Goal: Check status: Check status

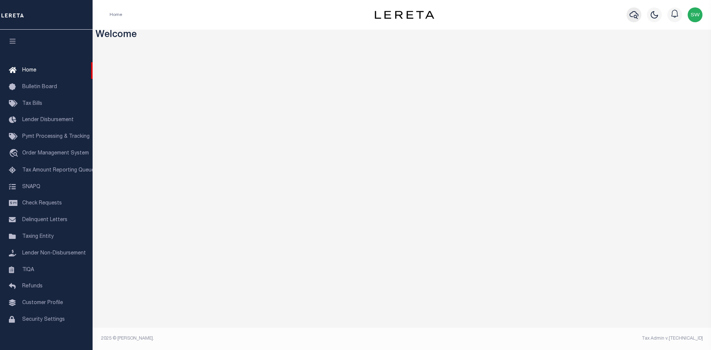
click at [634, 13] on icon "button" at bounding box center [633, 14] width 9 height 9
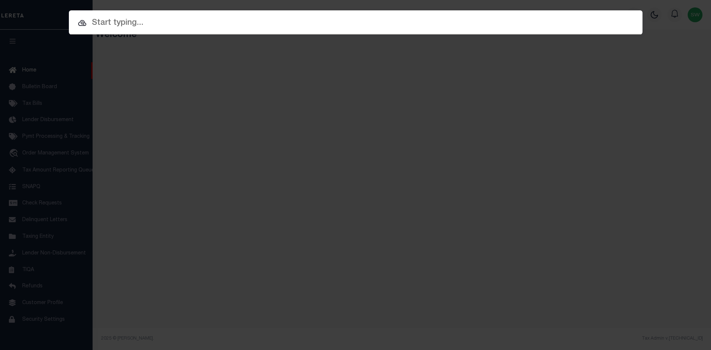
click at [110, 25] on input "text" at bounding box center [356, 23] width 574 height 13
paste input "541966"
type input "541966"
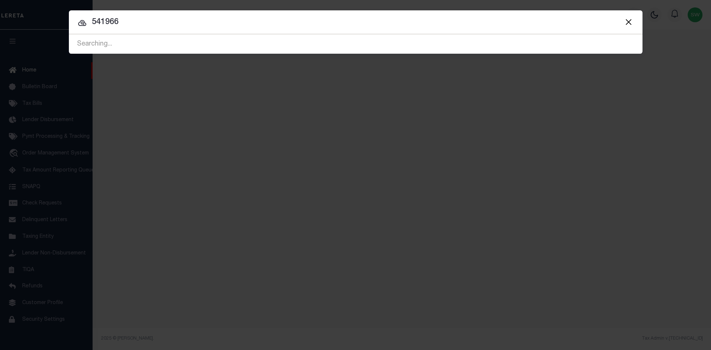
click at [139, 27] on input "541966" at bounding box center [356, 22] width 574 height 13
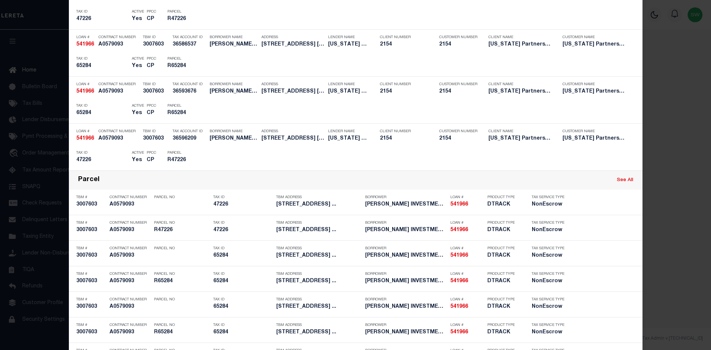
scroll to position [173, 0]
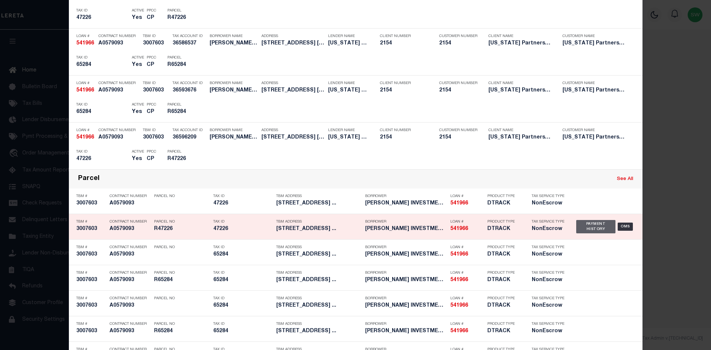
click at [584, 228] on div "Payment History" at bounding box center [596, 226] width 40 height 13
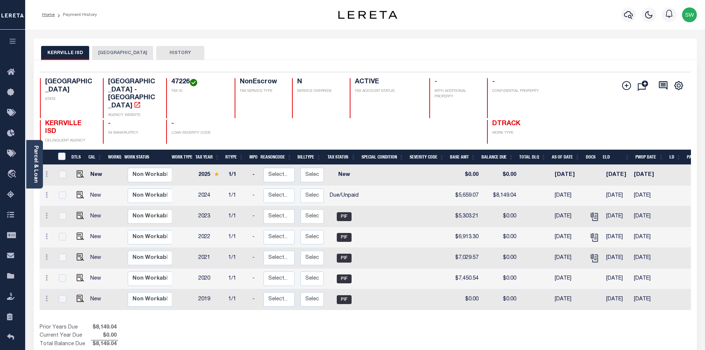
click at [107, 54] on button "[GEOGRAPHIC_DATA]" at bounding box center [122, 53] width 61 height 14
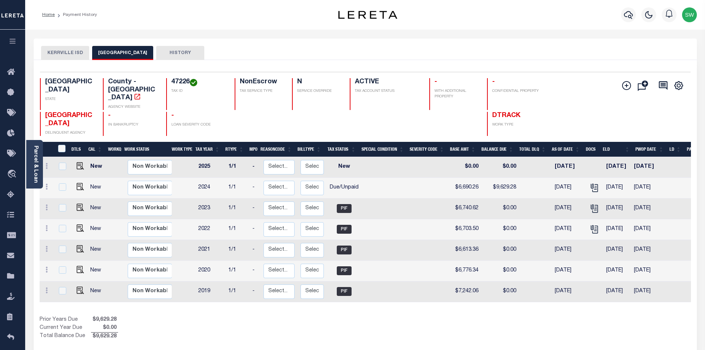
click at [335, 328] on div "Prior Years Due $9,629.28 Current Year Due $0.00 Total Balance Due $9,629.28" at bounding box center [203, 328] width 326 height 25
click at [629, 15] on icon "button" at bounding box center [628, 14] width 9 height 9
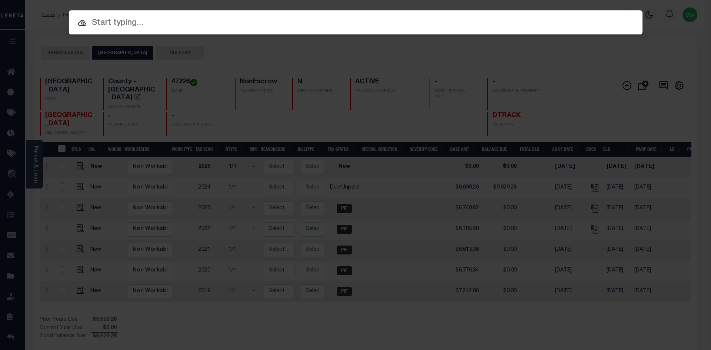
click at [121, 22] on input "text" at bounding box center [356, 23] width 574 height 13
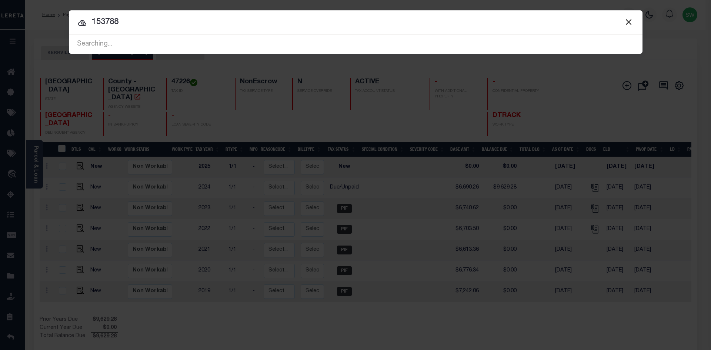
type input "153788"
drag, startPoint x: 128, startPoint y: 24, endPoint x: 89, endPoint y: 21, distance: 39.3
click at [89, 26] on input "153788" at bounding box center [356, 22] width 574 height 13
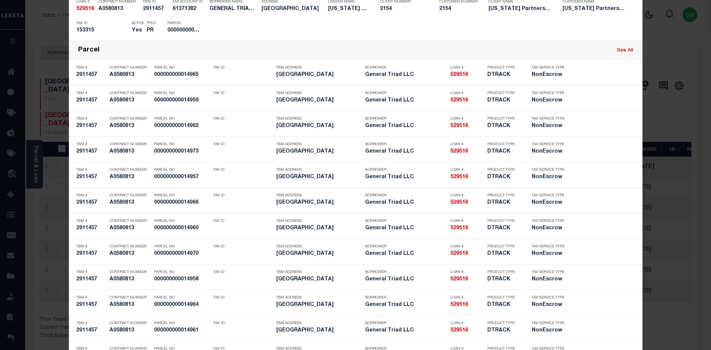
scroll to position [2051, 0]
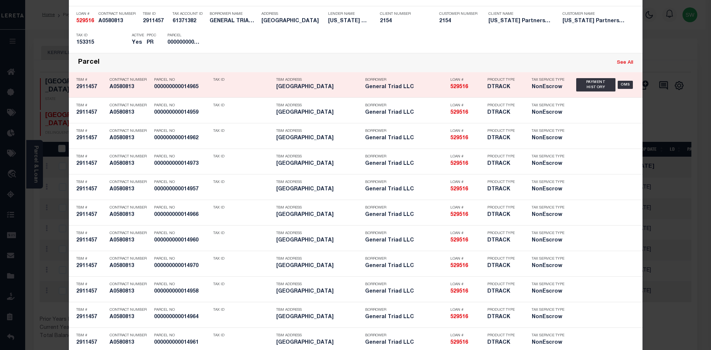
click at [625, 64] on link "See All" at bounding box center [625, 62] width 16 height 5
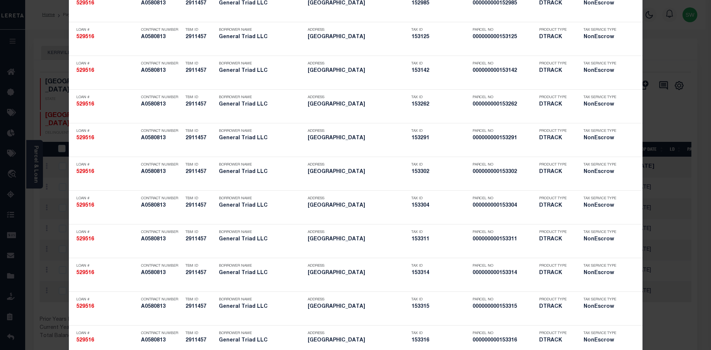
scroll to position [0, 0]
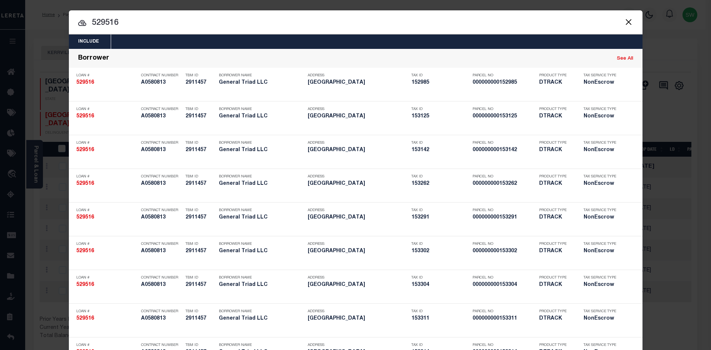
drag, startPoint x: 144, startPoint y: 20, endPoint x: 39, endPoint y: 30, distance: 106.0
click at [39, 30] on div "Include Loans TBM Customers Borrowers Payments (Lender Non-Disb) Payments (Lend…" at bounding box center [355, 175] width 711 height 350
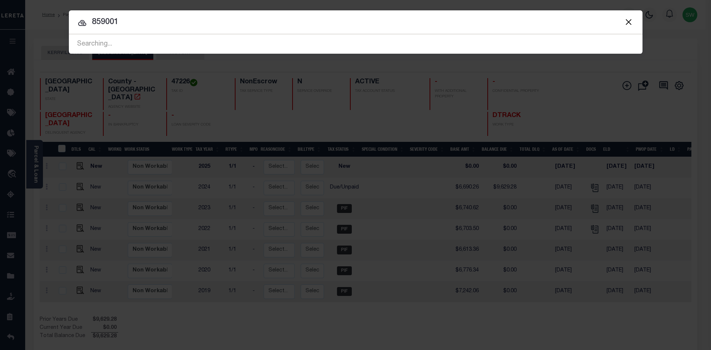
type input "859001"
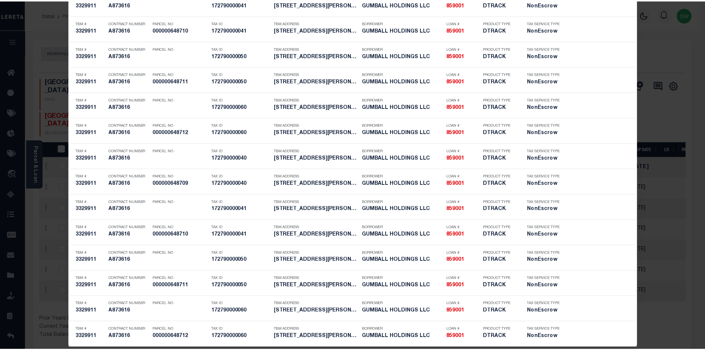
scroll to position [819, 0]
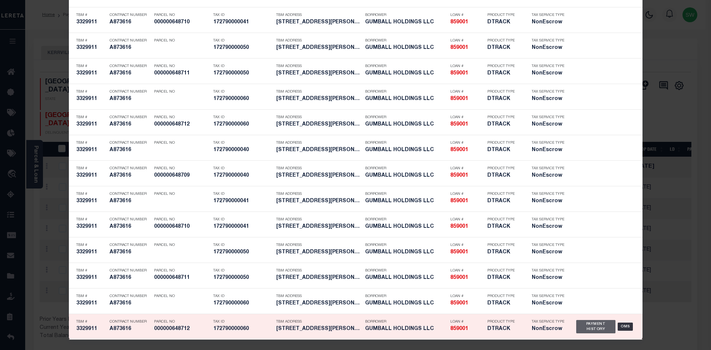
click at [580, 325] on div "Payment History" at bounding box center [596, 326] width 40 height 13
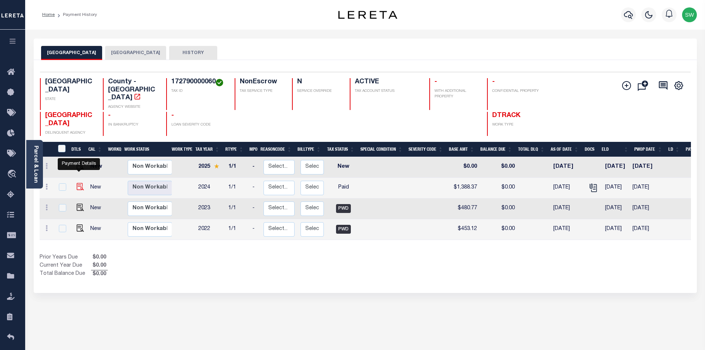
click at [77, 183] on img "" at bounding box center [80, 186] width 7 height 7
checkbox input "true"
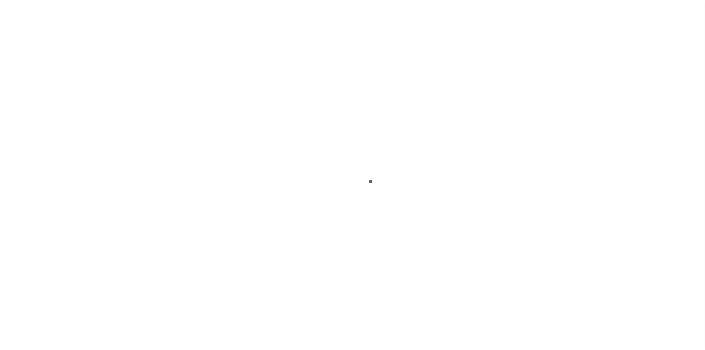
select select "PYD"
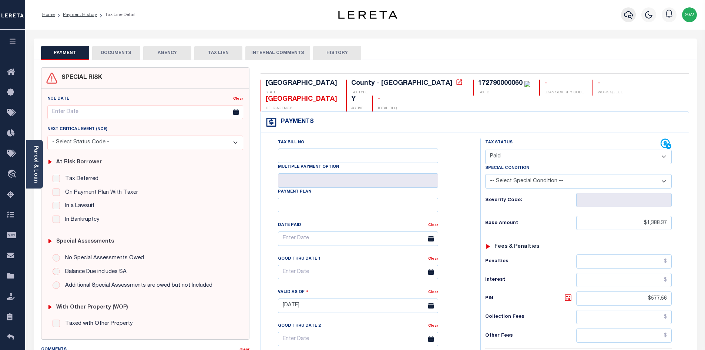
click at [630, 15] on icon "button" at bounding box center [628, 14] width 9 height 9
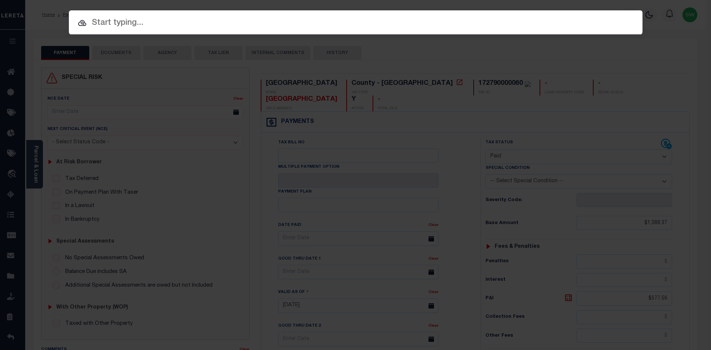
click at [109, 26] on input "text" at bounding box center [356, 23] width 574 height 13
paste input "31610205-00003"
type input "31610205-00003"
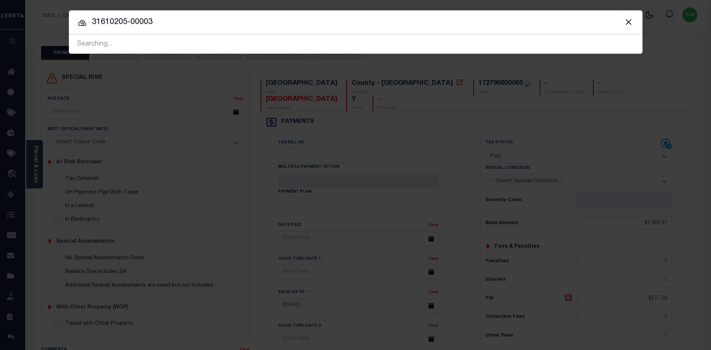
click at [162, 23] on input "31610205-00003" at bounding box center [356, 22] width 574 height 13
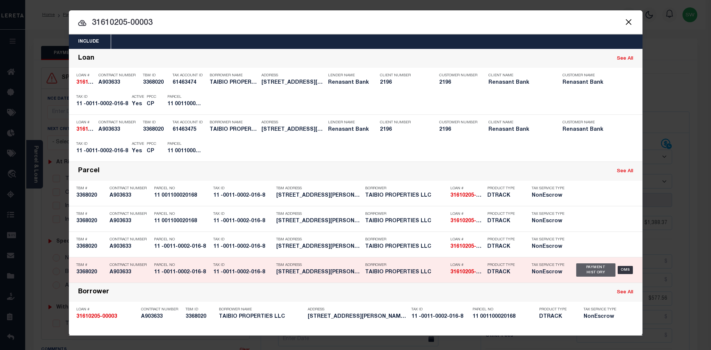
click at [598, 271] on div "Payment History" at bounding box center [596, 269] width 40 height 13
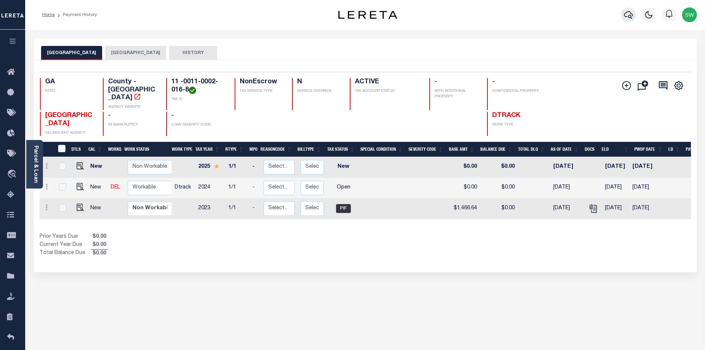
click at [626, 11] on icon "button" at bounding box center [628, 14] width 9 height 9
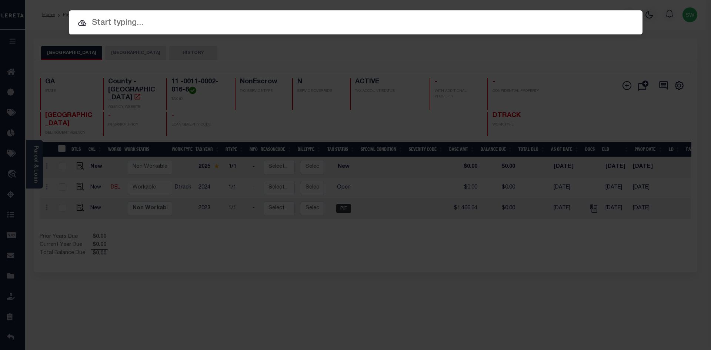
click at [103, 26] on input "text" at bounding box center [356, 23] width 574 height 13
paste input "164440275-00001"
type input "164440275-00001"
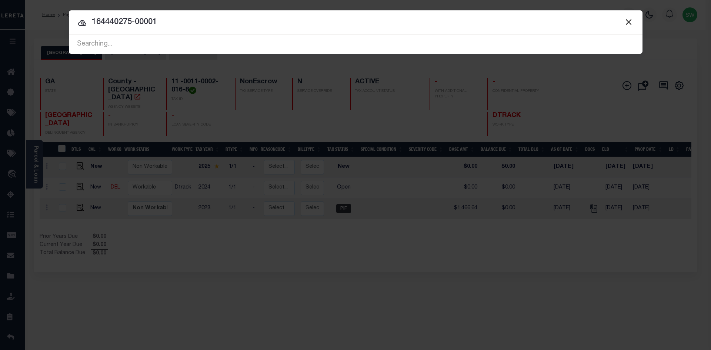
click at [164, 28] on input "164440275-00001" at bounding box center [356, 22] width 574 height 13
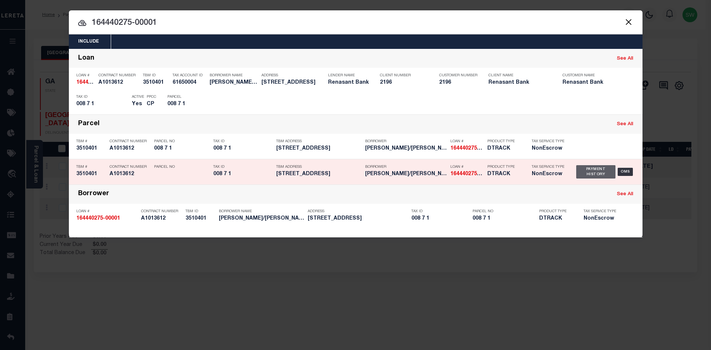
click at [607, 173] on div "Payment History" at bounding box center [596, 171] width 40 height 13
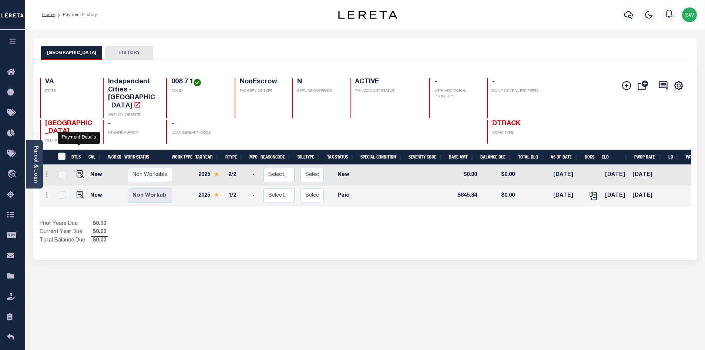
drag, startPoint x: 80, startPoint y: 150, endPoint x: 106, endPoint y: 148, distance: 25.7
click at [80, 170] on img "" at bounding box center [80, 173] width 7 height 7
checkbox input "true"
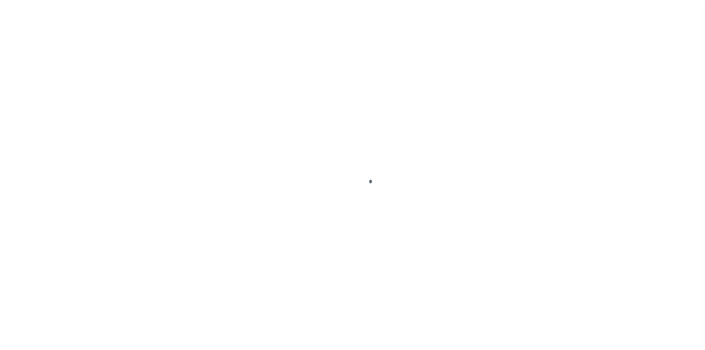
select select "NW2"
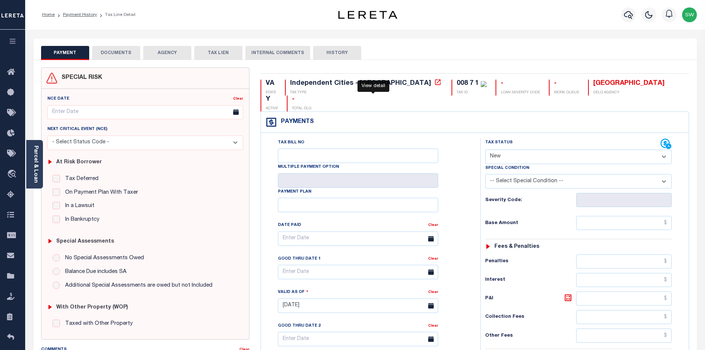
click at [434, 85] on icon at bounding box center [437, 81] width 7 height 7
